Goal: Transaction & Acquisition: Subscribe to service/newsletter

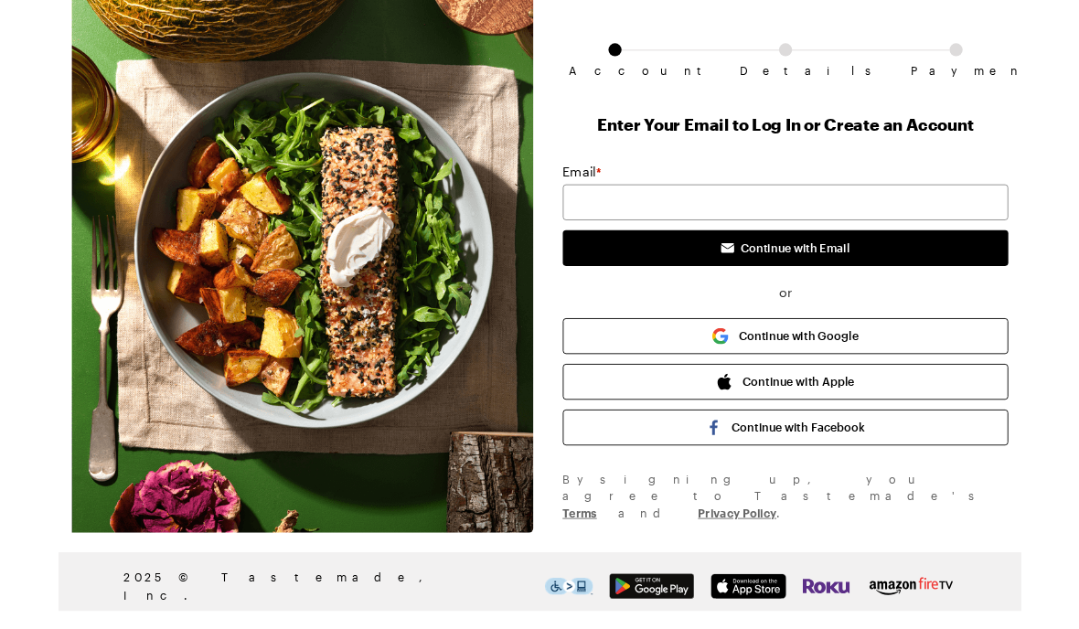
scroll to position [29, 0]
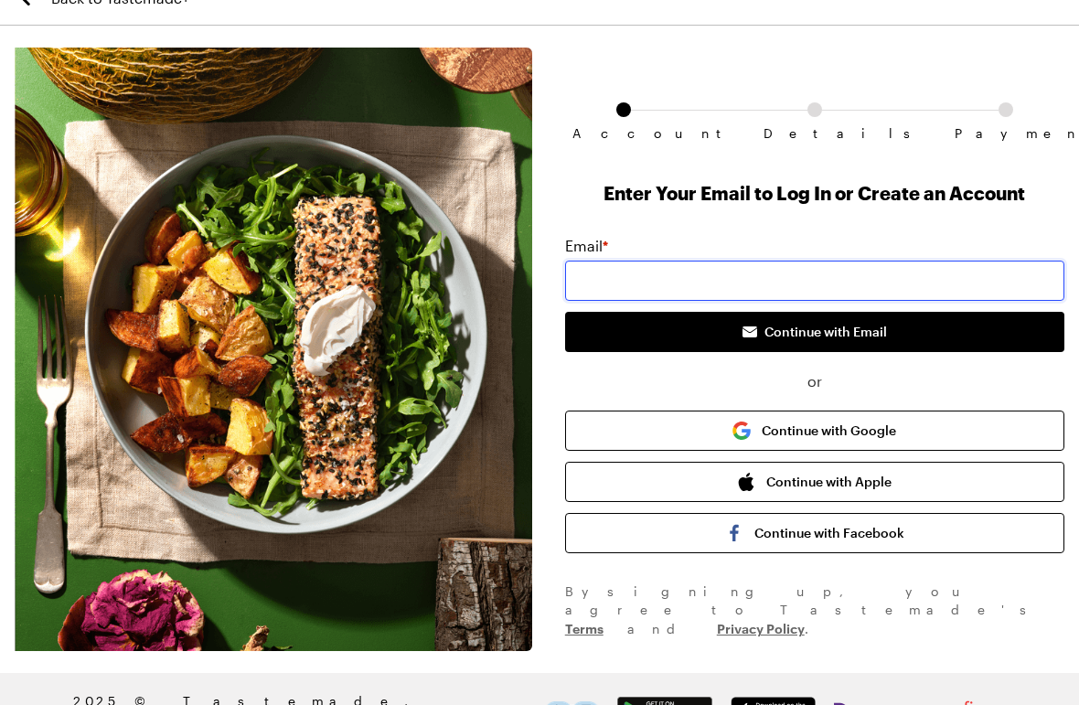
click at [853, 285] on input "email" at bounding box center [814, 281] width 499 height 40
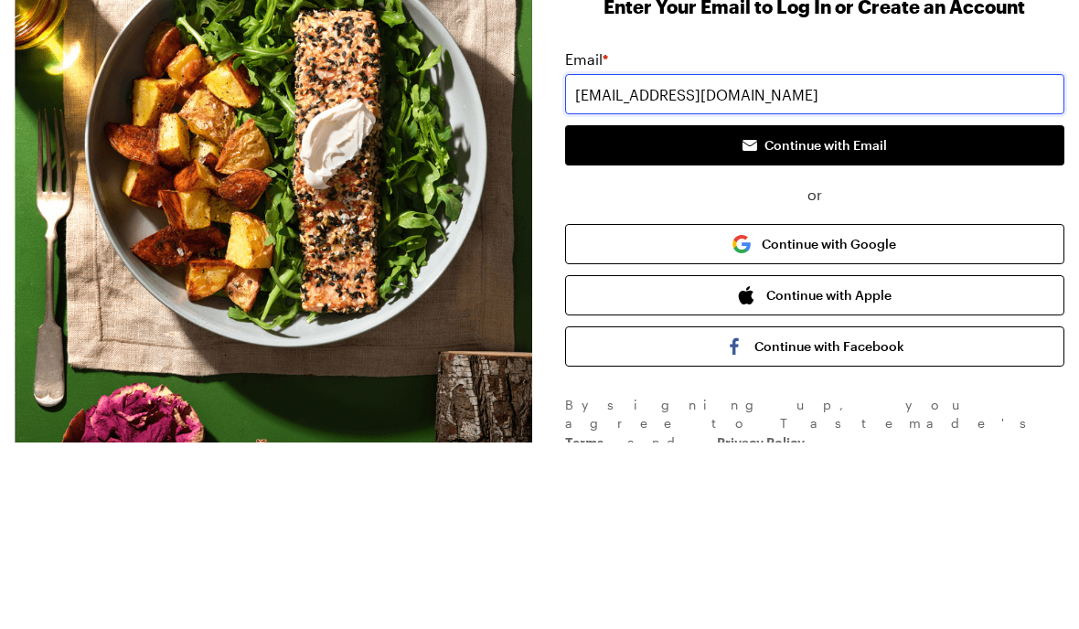
type input "[EMAIL_ADDRESS][DOMAIN_NAME]"
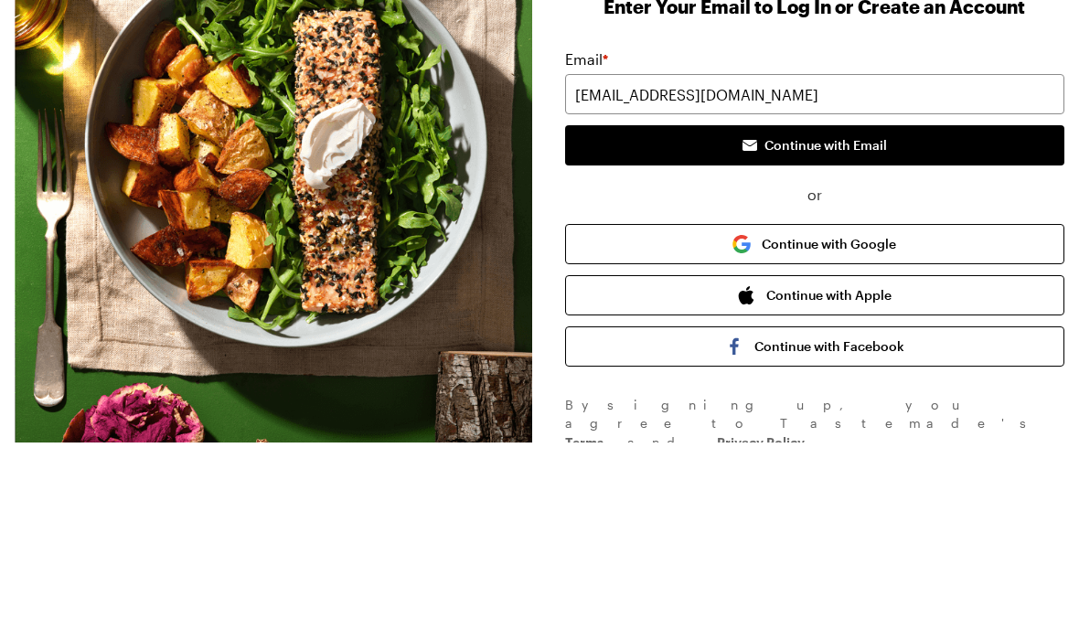
click at [871, 323] on span "Continue with Email" at bounding box center [826, 332] width 123 height 18
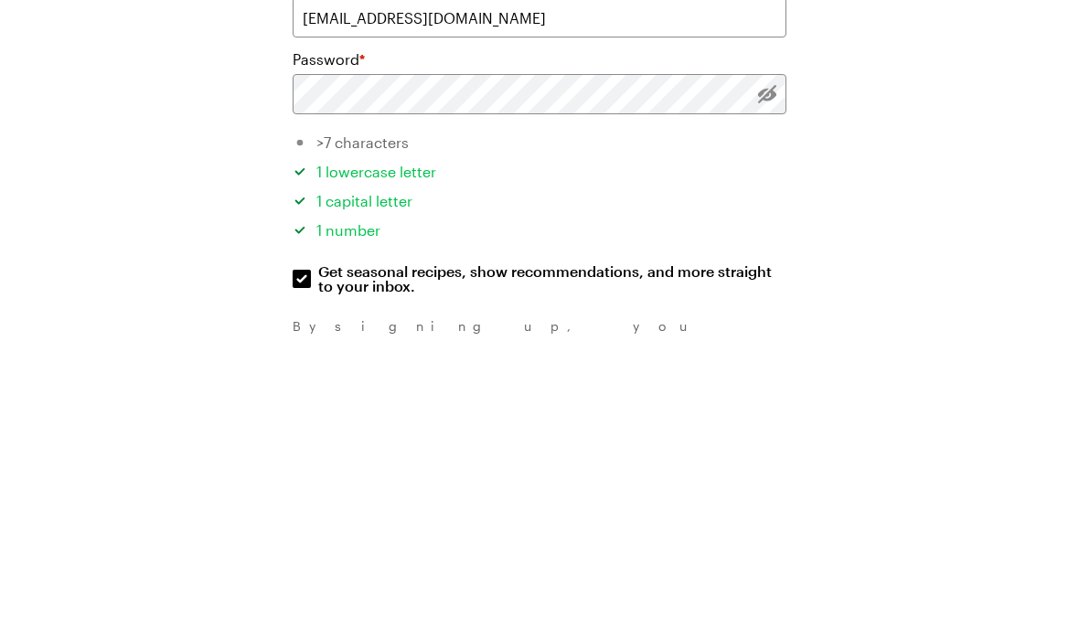
scroll to position [135, 0]
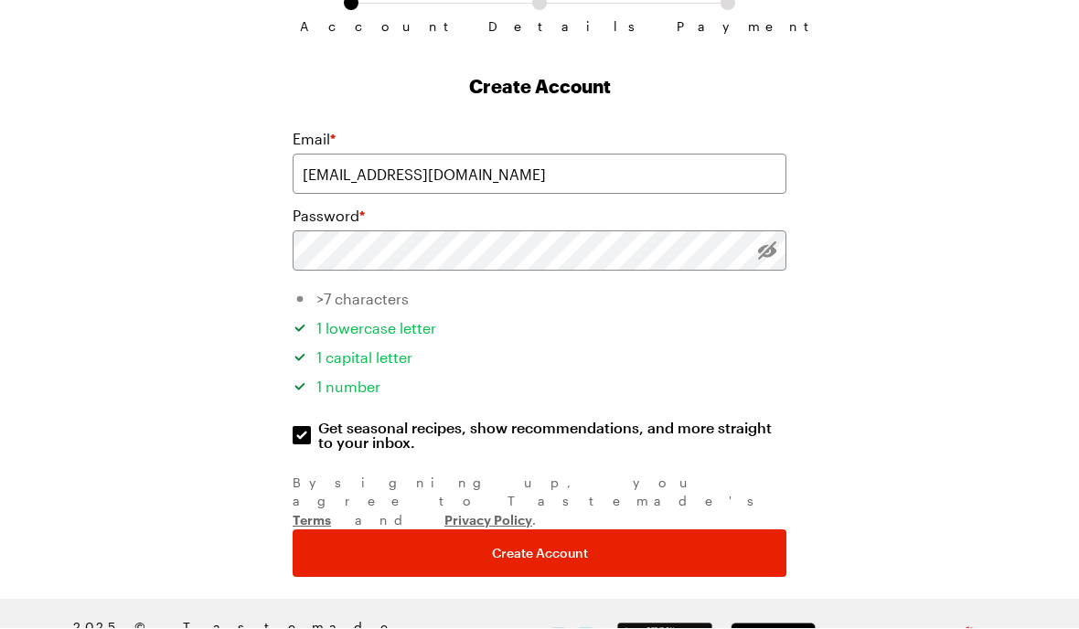
click at [661, 530] on button "Create Account" at bounding box center [540, 554] width 494 height 48
click at [618, 530] on button "Create Account" at bounding box center [540, 554] width 494 height 48
click at [513, 545] on span "Create Account" at bounding box center [540, 554] width 96 height 18
click at [582, 545] on span "Create Account" at bounding box center [540, 554] width 96 height 18
click at [554, 545] on span "Create Account" at bounding box center [540, 554] width 96 height 18
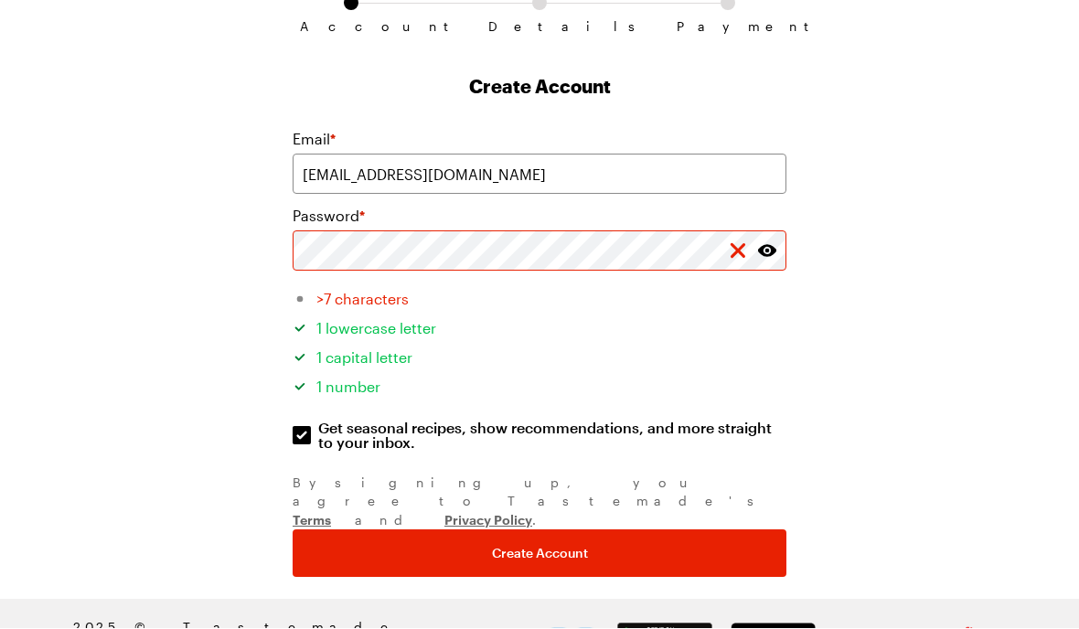
click at [658, 530] on button "Create Account" at bounding box center [540, 554] width 494 height 48
click at [670, 530] on button "Create Account" at bounding box center [540, 554] width 494 height 48
click at [643, 530] on button "Create Account" at bounding box center [540, 554] width 494 height 48
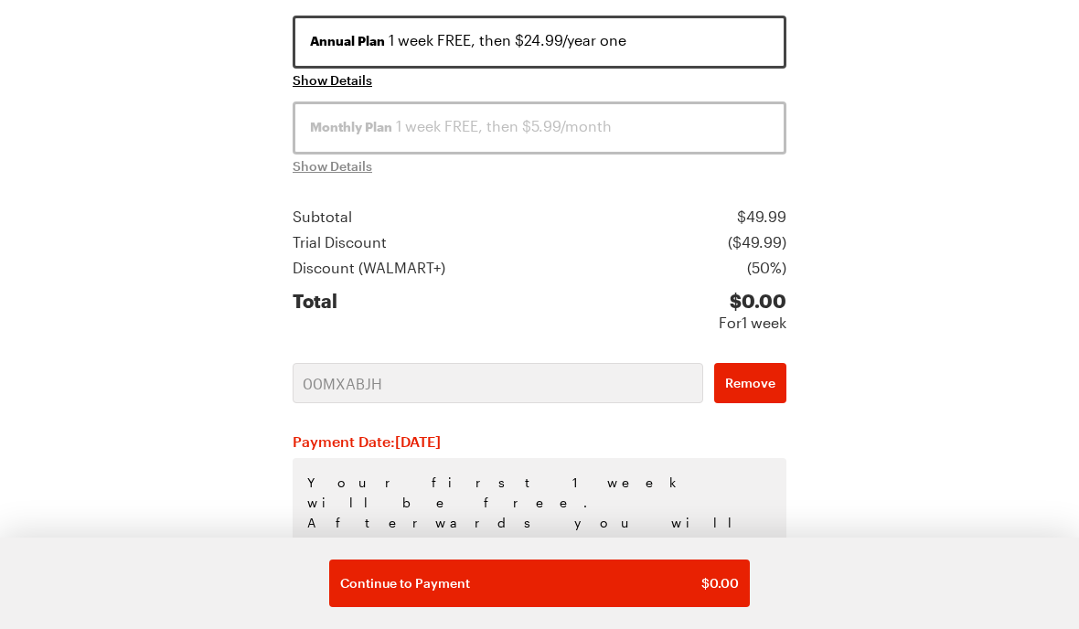
scroll to position [389, 0]
